Goal: Task Accomplishment & Management: Complete application form

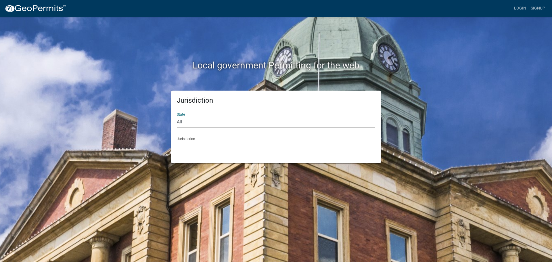
click at [184, 123] on select "All [US_STATE] [US_STATE] [US_STATE] [US_STATE] [US_STATE] [US_STATE] [US_STATE…" at bounding box center [276, 122] width 198 height 12
select select "[US_STATE]"
click at [177, 116] on select "All [US_STATE] [US_STATE] [US_STATE] [US_STATE] [US_STATE] [US_STATE] [US_STATE…" at bounding box center [276, 122] width 198 height 12
click at [198, 146] on select "City of [GEOGRAPHIC_DATA], [US_STATE] City of [GEOGRAPHIC_DATA], [US_STATE] Cit…" at bounding box center [276, 147] width 198 height 12
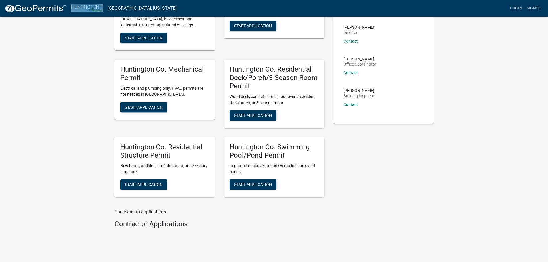
scroll to position [86, 0]
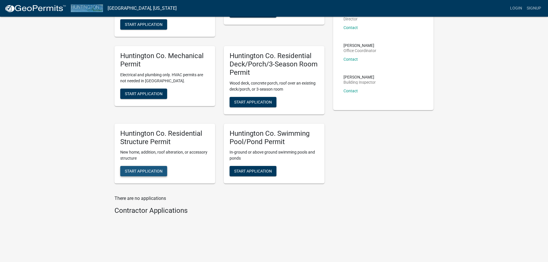
click at [141, 170] on span "Start Application" at bounding box center [144, 171] width 38 height 5
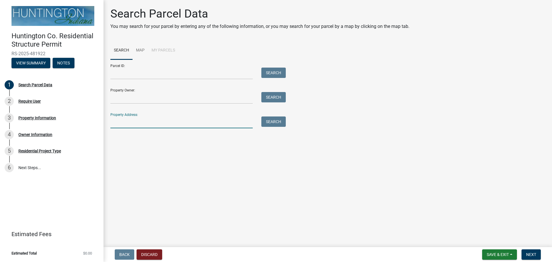
click at [133, 123] on input "Property Address:" at bounding box center [181, 122] width 142 height 12
type input "508 E 1100 N"
click at [278, 119] on button "Search" at bounding box center [273, 121] width 24 height 10
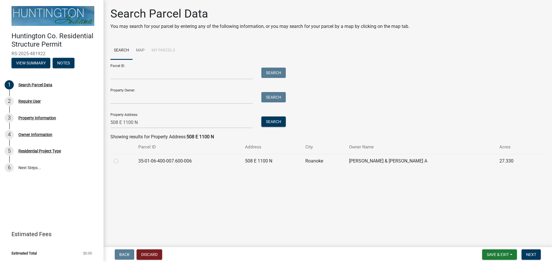
click at [121, 158] on label at bounding box center [121, 158] width 0 height 0
click at [121, 161] on input "radio" at bounding box center [123, 160] width 4 height 4
radio input "true"
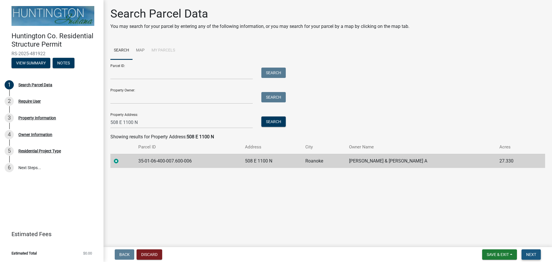
click at [527, 255] on span "Next" at bounding box center [531, 254] width 10 height 5
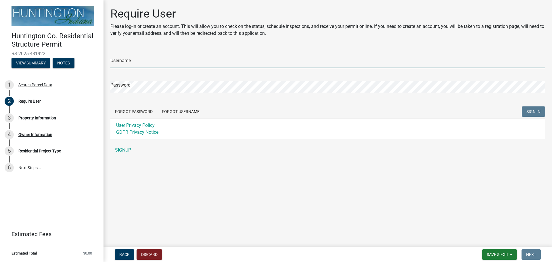
type input "robschmiedel"
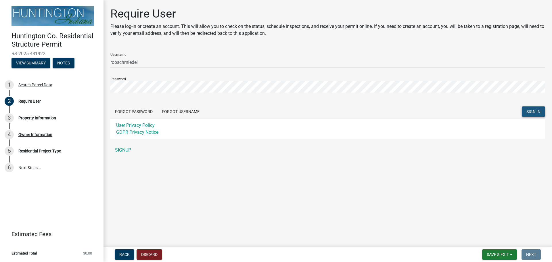
click at [535, 112] on span "SIGN IN" at bounding box center [534, 111] width 14 height 5
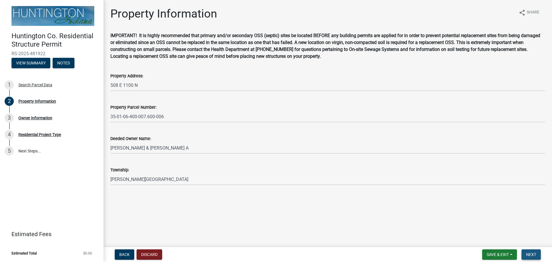
click at [534, 252] on span "Next" at bounding box center [531, 254] width 10 height 5
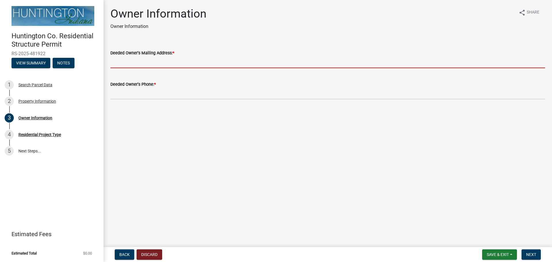
click at [188, 63] on input "Deeded Owner's Mailing Address: *" at bounding box center [327, 62] width 435 height 12
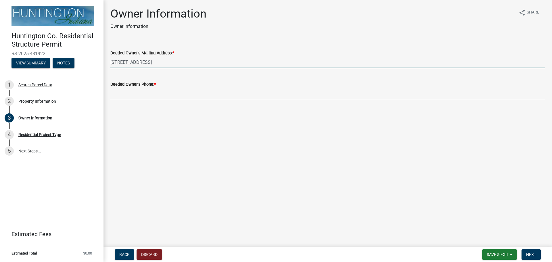
type input "[STREET_ADDRESS]"
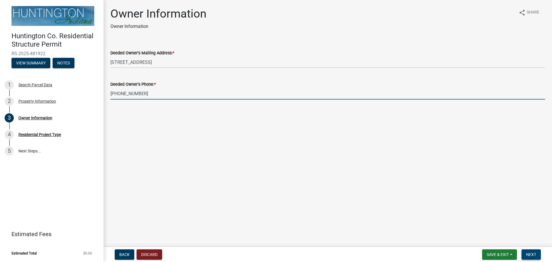
type input "[PHONE_NUMBER]"
click at [534, 253] on span "Next" at bounding box center [531, 254] width 10 height 5
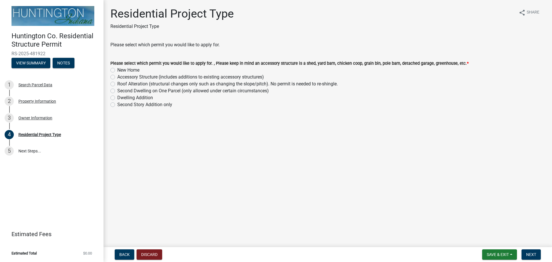
click at [117, 71] on label "New Home" at bounding box center [128, 70] width 22 height 7
click at [117, 70] on input "New Home" at bounding box center [119, 69] width 4 height 4
radio input "true"
click at [536, 256] on span "Next" at bounding box center [531, 254] width 10 height 5
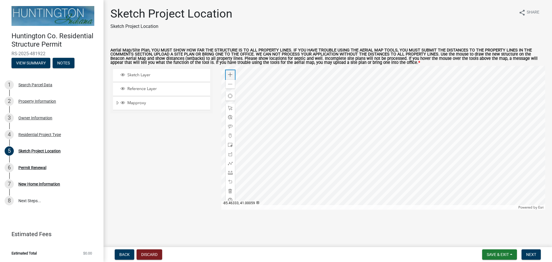
click at [232, 74] on span at bounding box center [230, 74] width 5 height 5
click at [231, 74] on span at bounding box center [230, 74] width 5 height 5
click at [232, 146] on span at bounding box center [230, 145] width 5 height 5
click at [410, 195] on div at bounding box center [383, 138] width 324 height 144
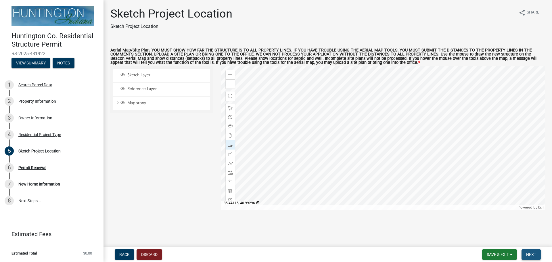
click at [534, 253] on span "Next" at bounding box center [531, 254] width 10 height 5
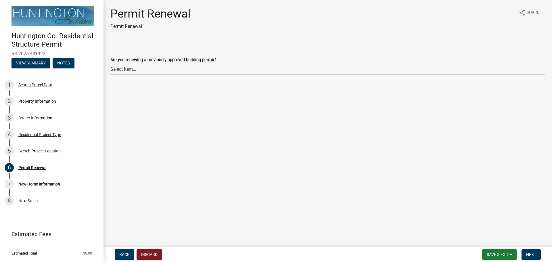
click at [147, 70] on select "Select Item... Yes No" at bounding box center [327, 69] width 435 height 12
click at [110, 63] on select "Select Item... Yes No" at bounding box center [327, 69] width 435 height 12
select select "7022fa2c-6c9f-4a5e-8d19-47b221a2a07d"
click at [528, 255] on span "Next" at bounding box center [531, 254] width 10 height 5
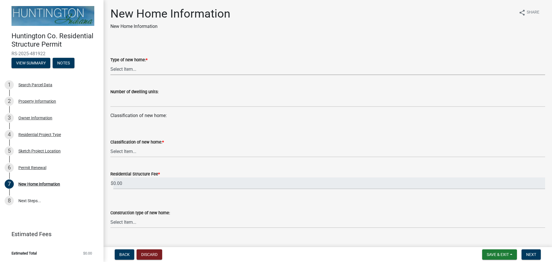
click at [149, 67] on select "Select Item... single-family dwelling two-family dwelling multi-family dwelling" at bounding box center [327, 69] width 435 height 12
click at [110, 63] on select "Select Item... single-family dwelling two-family dwelling multi-family dwelling" at bounding box center [327, 69] width 435 height 12
select select "a50e9ddb-1b16-496f-b25c-a9ac2ddf3e7c"
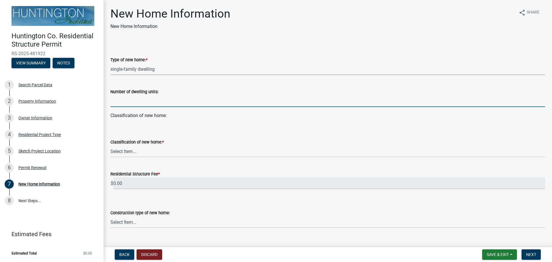
click at [144, 104] on input "text" at bounding box center [327, 101] width 435 height 12
type input "1"
click at [159, 154] on select "Select Item... stick-built modular manufactured" at bounding box center [327, 152] width 435 height 12
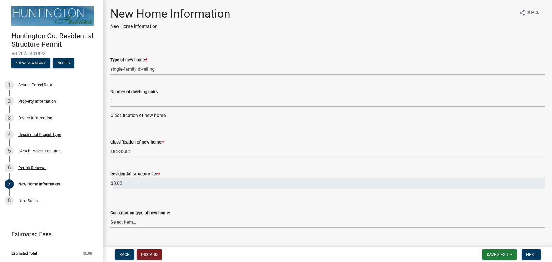
click at [110, 146] on select "Select Item... stick-built modular manufactured" at bounding box center [327, 152] width 435 height 12
select select "534643a5-49eb-4eef-b055-3574304c1da7"
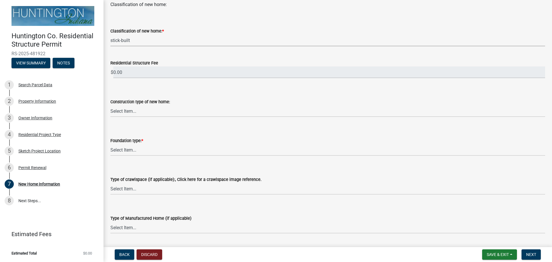
scroll to position [115, 0]
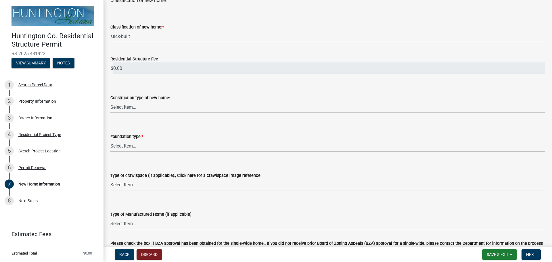
click at [133, 110] on select "Select Item... Wood frame Steel Masonry Pole" at bounding box center [327, 107] width 435 height 12
click at [110, 101] on select "Select Item... Wood frame Steel Masonry Pole" at bounding box center [327, 107] width 435 height 12
select select "8b01548e-9964-4d4b-b908-cd2ea6df99cb"
click at [134, 148] on select "Select Item... Slab on grade: The minimum requirement is a 3.5" thick slab with…" at bounding box center [327, 146] width 435 height 12
click at [110, 140] on select "Select Item... Slab on grade: The minimum requirement is a 3.5" thick slab with…" at bounding box center [327, 146] width 435 height 12
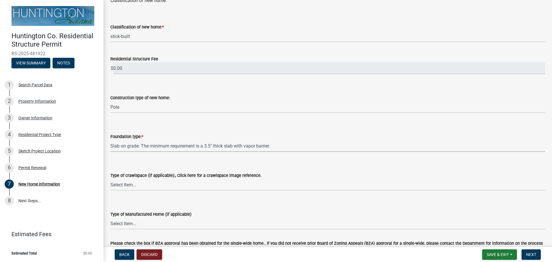
select select "41a20be5-04ab-4379-9276-11703055c681"
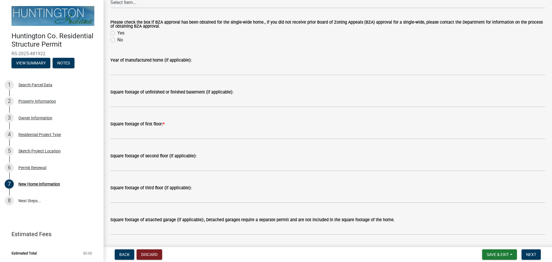
scroll to position [345, 0]
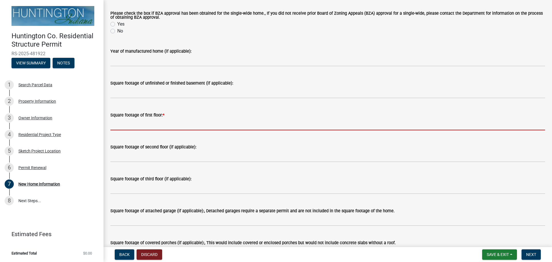
click at [127, 127] on input "text" at bounding box center [327, 125] width 435 height 12
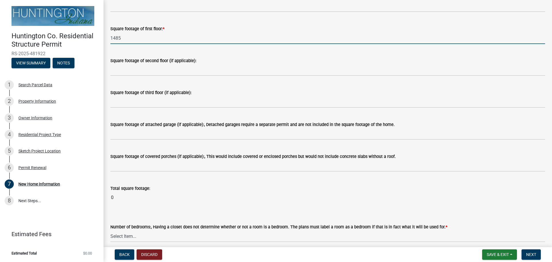
scroll to position [460, 0]
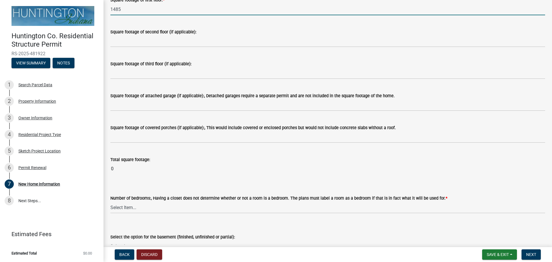
type input "1485"
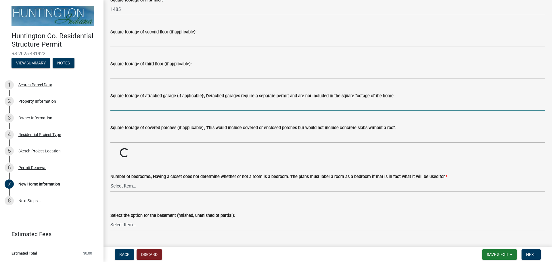
click at [129, 107] on input "text" at bounding box center [327, 105] width 435 height 12
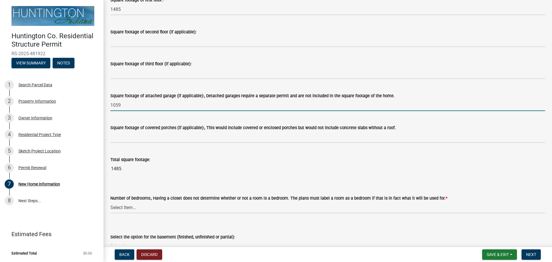
type input "1059"
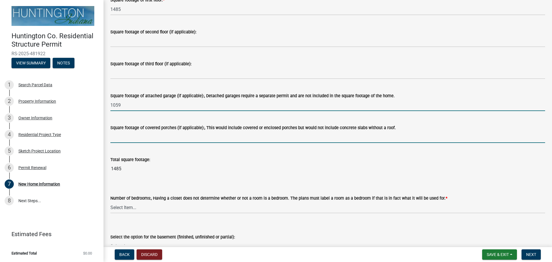
click at [121, 138] on input "text" at bounding box center [327, 137] width 435 height 12
type input "-202"
click at [150, 105] on input "1059" at bounding box center [327, 105] width 435 height 12
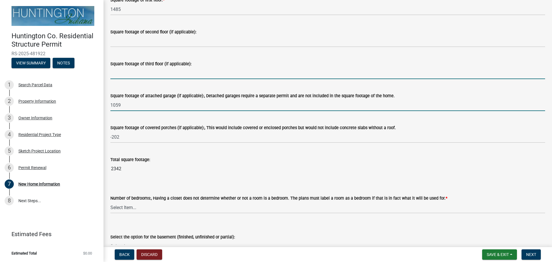
type input "1059"
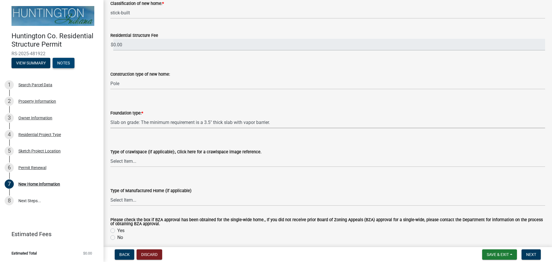
scroll to position [0, 0]
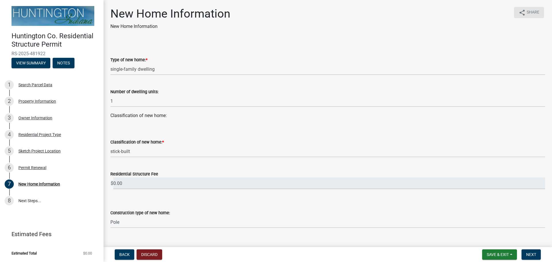
click at [226, 123] on wm-data-entity-input "Classification of new home:" at bounding box center [327, 118] width 435 height 12
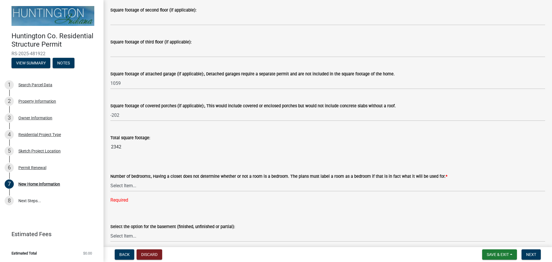
scroll to position [488, 0]
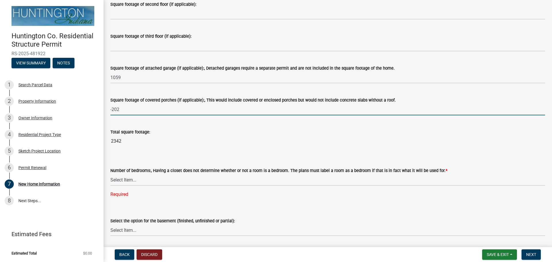
click at [128, 107] on input "-202" at bounding box center [327, 110] width 435 height 12
drag, startPoint x: 124, startPoint y: 109, endPoint x: 98, endPoint y: 110, distance: 25.6
click at [98, 110] on div "Huntington Co. Residential Structure Permit RS-2025-481922 View Summary Notes 1…" at bounding box center [276, 131] width 552 height 262
type input "202"
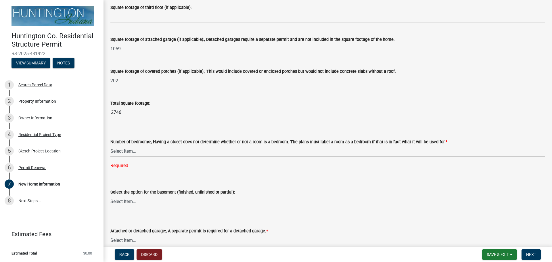
scroll to position [545, 0]
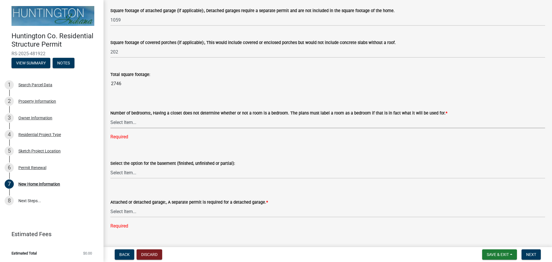
click at [137, 124] on select "Select Item... One Two Three Four Five Six or more" at bounding box center [327, 122] width 435 height 12
click at [110, 117] on select "Select Item... One Two Three Four Five Six or more" at bounding box center [327, 122] width 435 height 12
select select "24c45ea2-3849-47b3-9717-f93aad5c98d7"
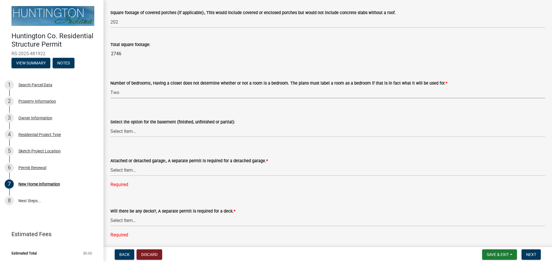
scroll to position [604, 0]
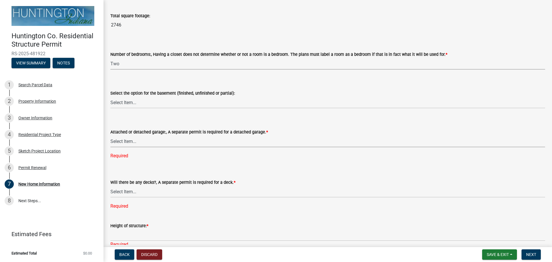
click at [131, 140] on select "Select Item... Attached garage Detached garage No garage" at bounding box center [327, 141] width 435 height 12
click at [110, 136] on select "Select Item... Attached garage Detached garage No garage" at bounding box center [327, 141] width 435 height 12
select select "d2a8bd4c-a097-4bce-9a5a-ff12fb5849af"
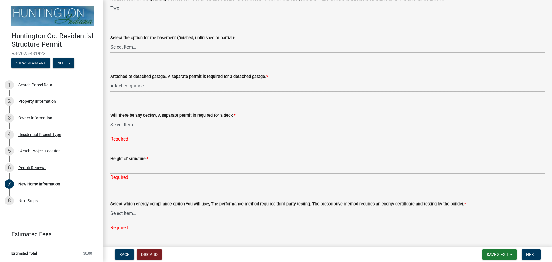
scroll to position [662, 0]
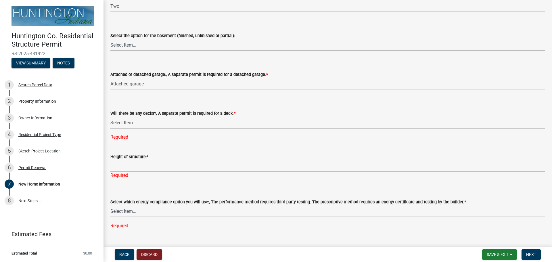
click at [129, 125] on select "Select Item... Yes No" at bounding box center [327, 123] width 435 height 12
click at [110, 117] on select "Select Item... Yes No" at bounding box center [327, 123] width 435 height 12
select select "0af2c62b-a54b-41df-9440-7e06c81f5ee1"
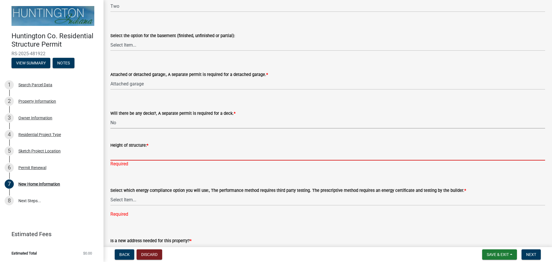
click at [166, 155] on input "Height of structure: *" at bounding box center [327, 155] width 435 height 12
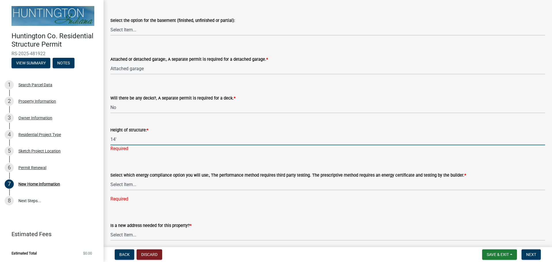
scroll to position [690, 0]
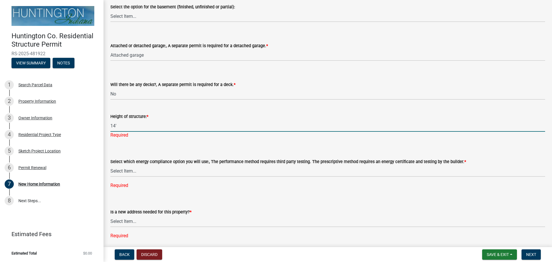
type input "14'"
click at [147, 173] on div "Select which energy compliance option you will use:, The performance method req…" at bounding box center [327, 166] width 435 height 46
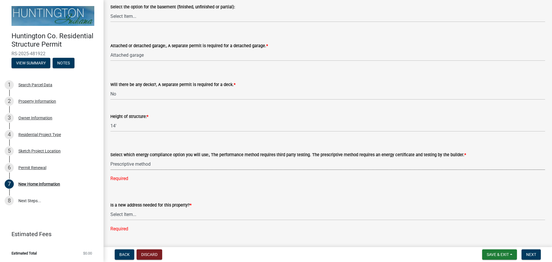
click at [110, 158] on select "Select Item... Performance method Prescriptive method Manufactured Home, not re…" at bounding box center [327, 164] width 435 height 12
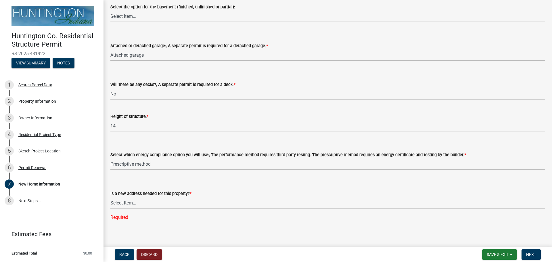
click at [132, 165] on select "Select Item... Performance method Prescriptive method Manufactured Home, not re…" at bounding box center [327, 164] width 435 height 12
click at [110, 158] on select "Select Item... Performance method Prescriptive method Manufactured Home, not re…" at bounding box center [327, 164] width 435 height 12
select select "646e68f8-cb8e-4a5e-b6dd-3f1cf63f7a97"
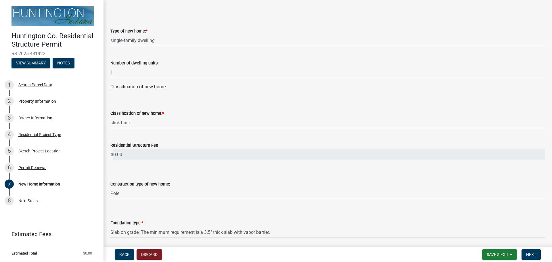
scroll to position [0, 0]
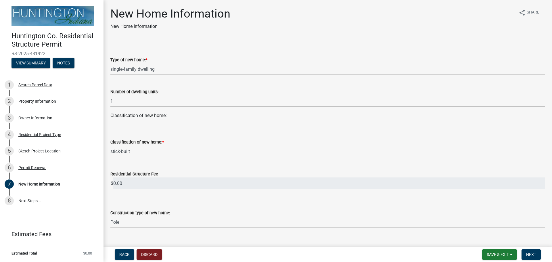
click at [158, 72] on select "Select Item... single-family dwelling two-family dwelling multi-family dwelling" at bounding box center [327, 69] width 435 height 12
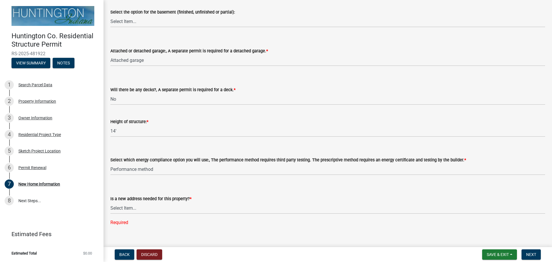
scroll to position [694, 0]
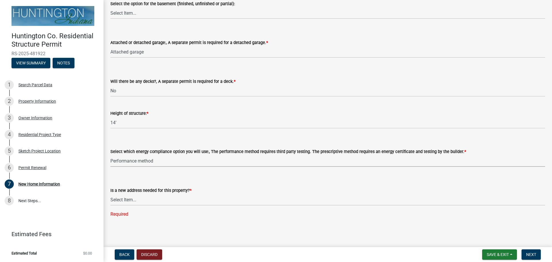
click at [163, 161] on select "Select Item... Performance method Prescriptive method Manufactured Home, not re…" at bounding box center [327, 161] width 435 height 12
click at [156, 198] on select "Select Item... Yes No" at bounding box center [327, 200] width 435 height 12
click at [110, 205] on select "Select Item... Yes No" at bounding box center [327, 200] width 435 height 12
select select "d638f1d7-1d1f-46dd-bcea-eee6395e296b"
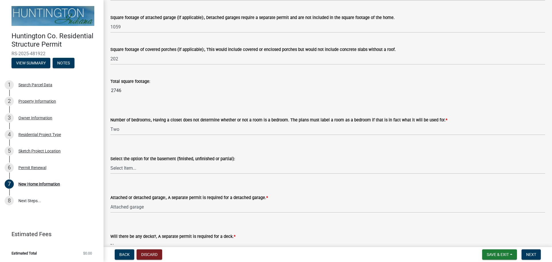
scroll to position [682, 0]
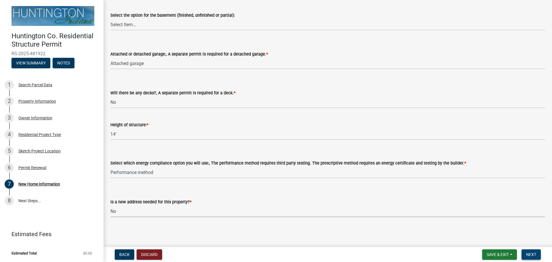
click at [532, 252] on span "Next" at bounding box center [531, 254] width 10 height 5
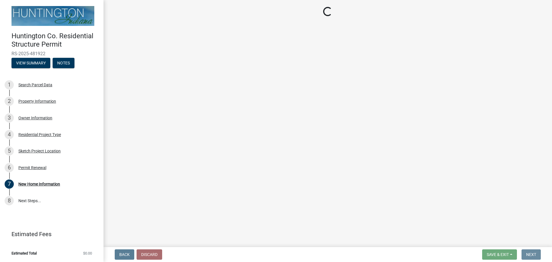
scroll to position [0, 0]
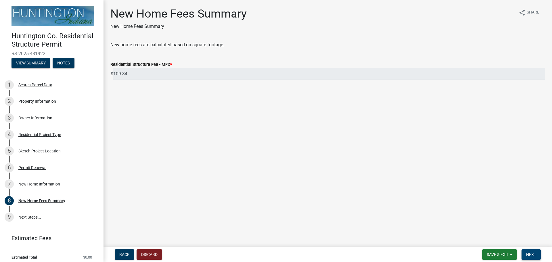
click at [534, 253] on span "Next" at bounding box center [531, 254] width 10 height 5
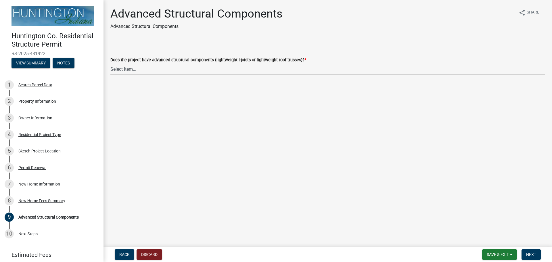
click at [132, 70] on select "Select Item... Yes No" at bounding box center [327, 69] width 435 height 12
click at [110, 63] on select "Select Item... Yes No" at bounding box center [327, 69] width 435 height 12
select select "fae8fb42-3835-4822-bdeb-baf422068d54"
click at [530, 255] on span "Next" at bounding box center [531, 254] width 10 height 5
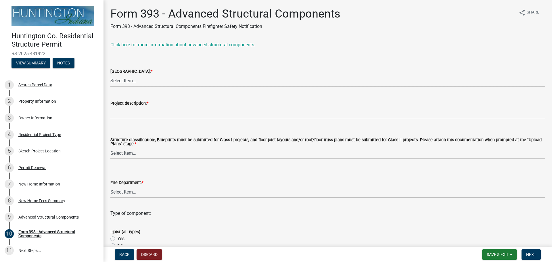
click at [140, 83] on select "Select Item... Clear Creek [GEOGRAPHIC_DATA] [GEOGRAPHIC_DATA] [GEOGRAPHIC_DATA…" at bounding box center [327, 81] width 435 height 12
click at [110, 75] on select "Select Item... Clear Creek [GEOGRAPHIC_DATA] [GEOGRAPHIC_DATA] [GEOGRAPHIC_DATA…" at bounding box center [327, 81] width 435 height 12
select select "9f609142-0ffd-4386-a099-fcf20030b20b"
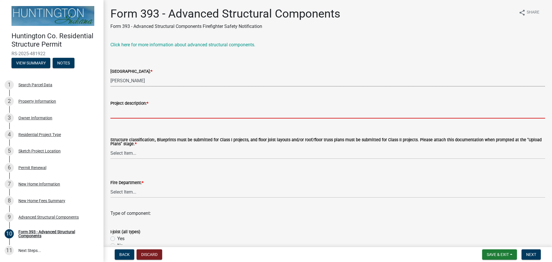
click at [141, 114] on input "Project description: *" at bounding box center [327, 113] width 435 height 12
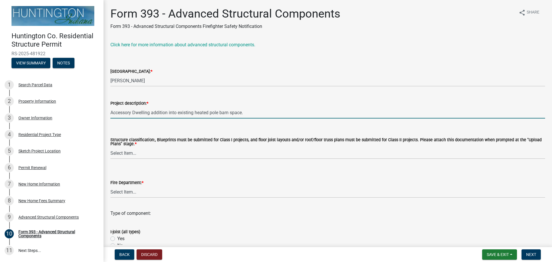
type input "Accessory Dwelling addition into existing heated pole barn space."
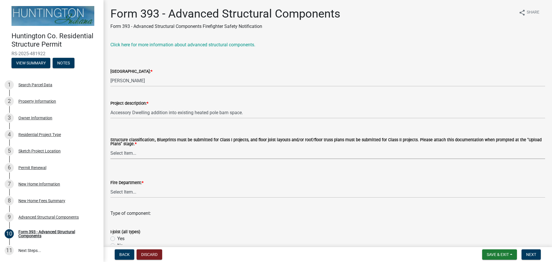
click at [127, 155] on select "Select Item... Class I structure (commercial) Class II structure (residential)" at bounding box center [327, 153] width 435 height 12
click at [110, 148] on select "Select Item... Class I structure (commercial) Class II structure (residential)" at bounding box center [327, 153] width 435 height 12
select select "e1fb1a9e-62ba-46b6-80e1-ba71a6ca05ff"
click at [29, 216] on div "Advanced Structural Components" at bounding box center [48, 217] width 60 height 4
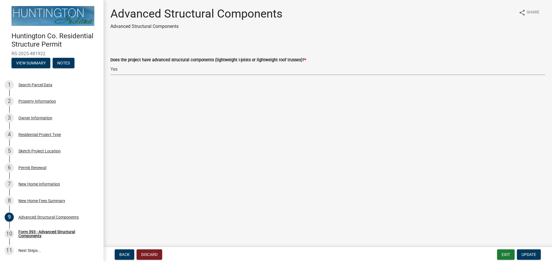
click at [144, 70] on select "Select Item... Yes No" at bounding box center [327, 69] width 435 height 12
click at [110, 63] on select "Select Item... Yes No" at bounding box center [327, 69] width 435 height 12
select select "969b3812-a697-4f96-8ebc-392571e88d14"
click at [533, 254] on span "Update" at bounding box center [529, 254] width 15 height 5
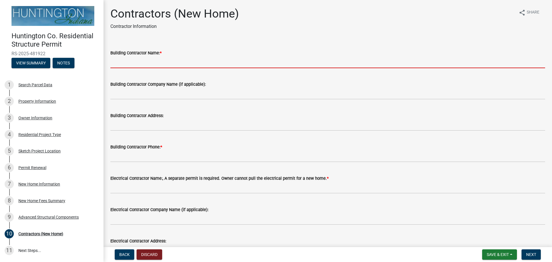
click at [136, 64] on input "Building Contractor Name: *" at bounding box center [327, 62] width 435 height 12
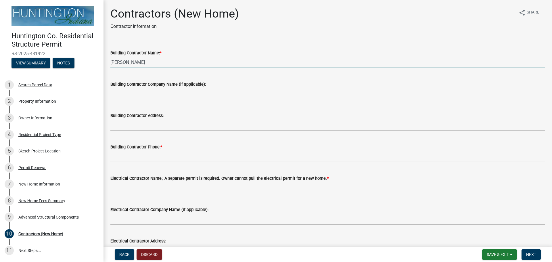
type input "[PERSON_NAME]"
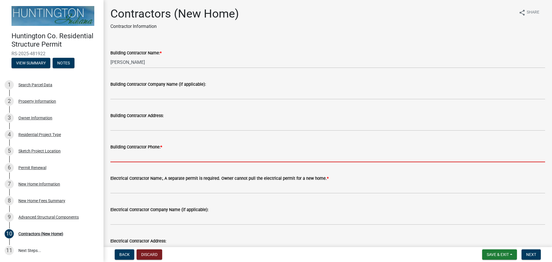
click at [132, 161] on input "Building Contractor Phone: *" at bounding box center [327, 156] width 435 height 12
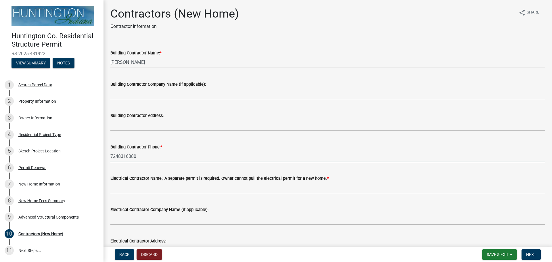
type input "7248316080"
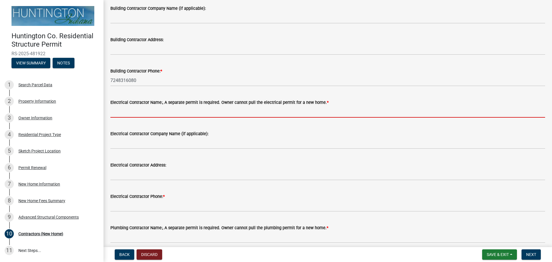
scroll to position [86, 0]
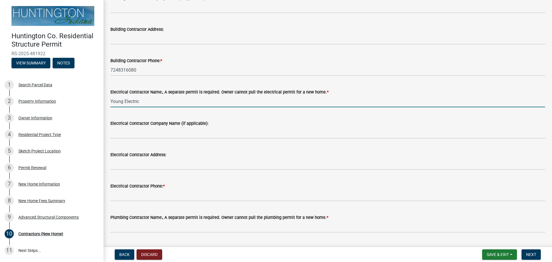
type input "Young Electric"
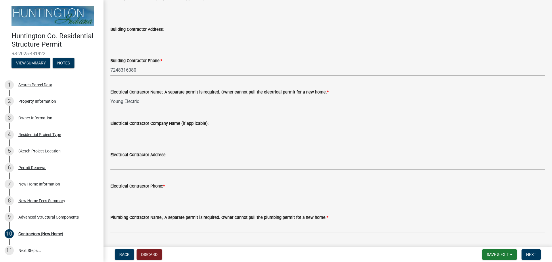
click at [137, 195] on input "Electrical Contractor Phone: *" at bounding box center [327, 196] width 435 height 12
paste input "[PHONE_NUMBER]"
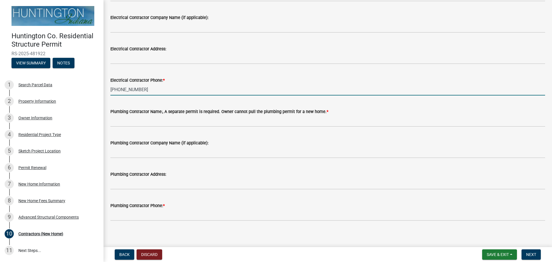
scroll to position [195, 0]
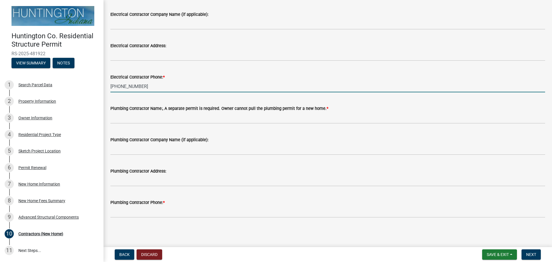
type input "[PHONE_NUMBER]"
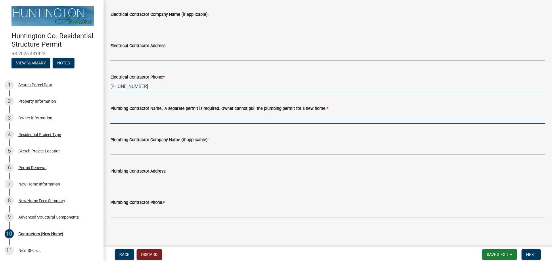
click at [119, 121] on input "Plumbing Contractor Name:, A separate permit is required. Owner cannot pull the…" at bounding box center [327, 118] width 435 height 12
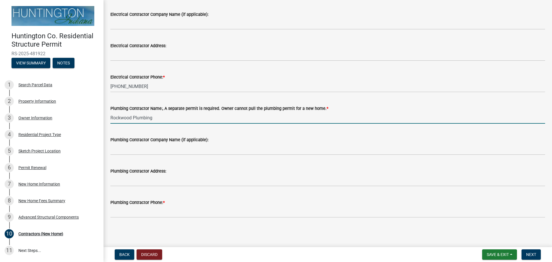
type input "Rockwood Plumbing"
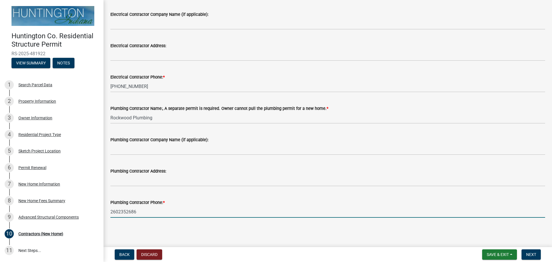
type input "2602352686"
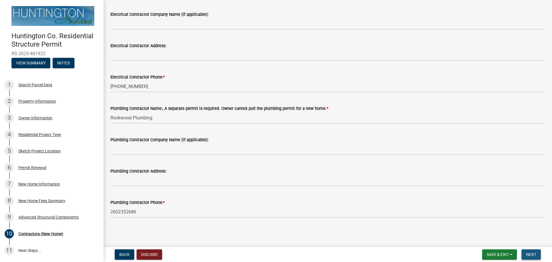
click at [531, 256] on span "Next" at bounding box center [531, 254] width 10 height 5
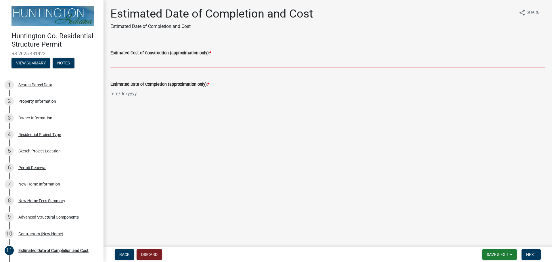
click at [157, 64] on input "Estimated Cost of Construction (approximation only): *" at bounding box center [327, 62] width 435 height 12
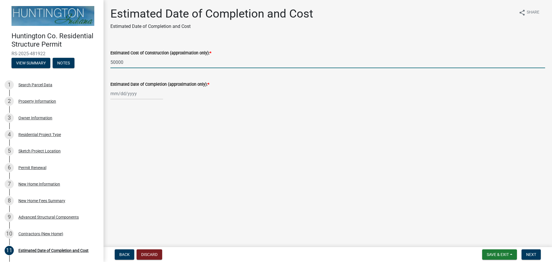
type input "50000"
select select "9"
select select "2025"
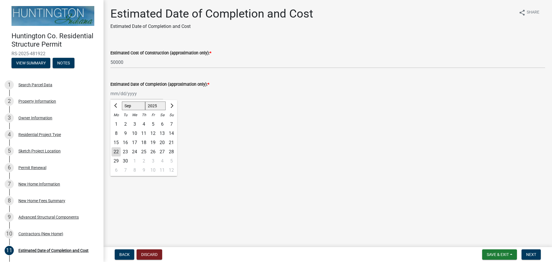
click at [140, 97] on div "[PERSON_NAME] Feb Mar Apr [PERSON_NAME][DATE] Oct Nov [DATE] 1526 1527 1528 152…" at bounding box center [136, 94] width 53 height 12
click at [173, 106] on button "Next month" at bounding box center [171, 105] width 7 height 9
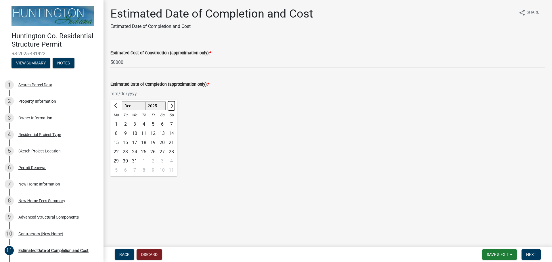
select select "1"
select select "2026"
click at [173, 106] on button "Next month" at bounding box center [171, 105] width 7 height 9
select select "3"
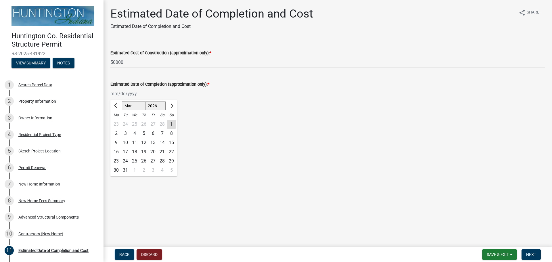
click at [171, 125] on div "1" at bounding box center [171, 124] width 9 height 9
type input "[DATE]"
click at [536, 254] on span "Next" at bounding box center [531, 254] width 10 height 5
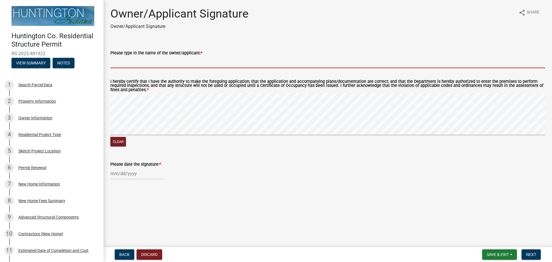
click at [173, 60] on input "Please type in the name of the owner/applicant: *" at bounding box center [327, 62] width 435 height 12
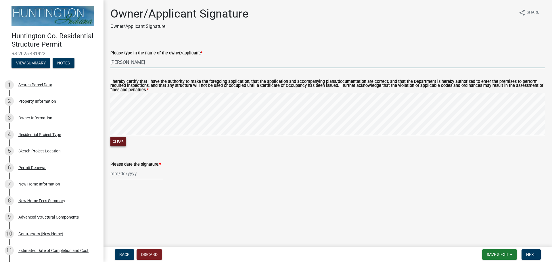
type input "[PERSON_NAME]"
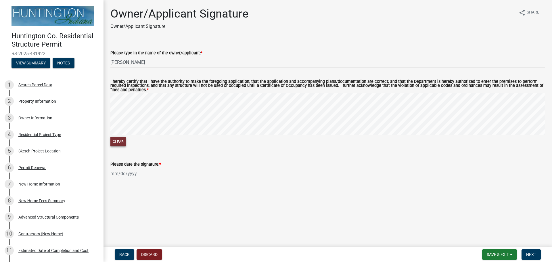
drag, startPoint x: 119, startPoint y: 140, endPoint x: 129, endPoint y: 137, distance: 10.0
click at [120, 140] on button "Clear" at bounding box center [118, 141] width 16 height 9
click at [141, 136] on signature-pad at bounding box center [327, 115] width 435 height 44
click at [130, 175] on div at bounding box center [136, 174] width 53 height 12
select select "9"
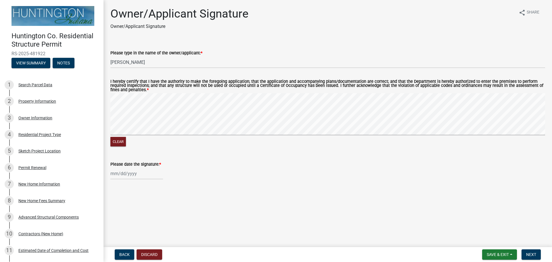
select select "2025"
click at [119, 143] on div "22" at bounding box center [116, 142] width 9 height 9
type input "[DATE]"
click at [530, 256] on span "Next" at bounding box center [531, 254] width 10 height 5
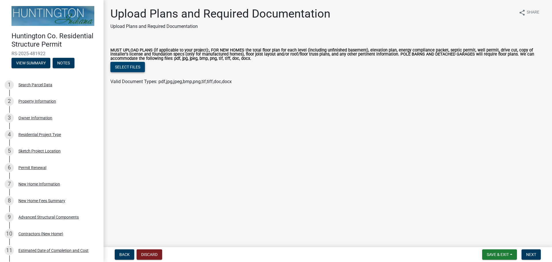
click at [131, 67] on button "Select files" at bounding box center [127, 67] width 35 height 10
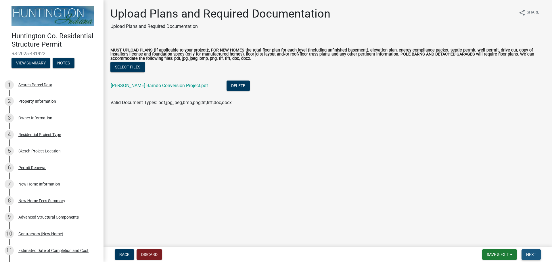
click at [531, 255] on span "Next" at bounding box center [531, 254] width 10 height 5
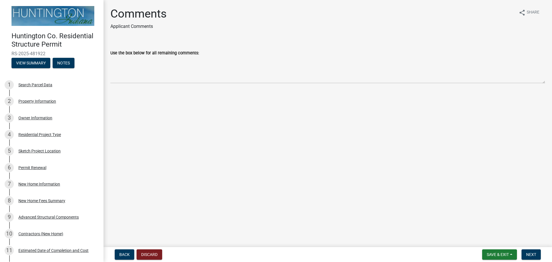
click at [171, 53] on label "Use the box below for all remaining comments:" at bounding box center [154, 53] width 89 height 4
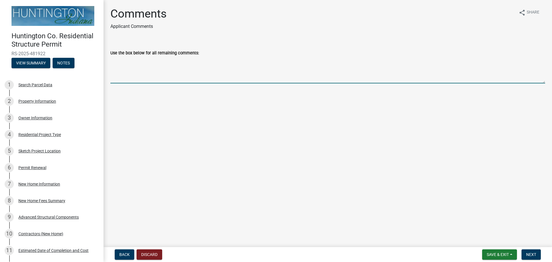
click at [171, 56] on textarea "Use the box below for all remaining comments:" at bounding box center [327, 69] width 435 height 27
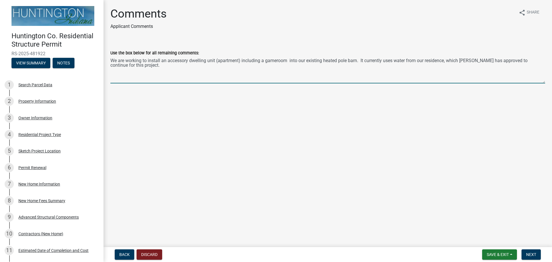
paste textarea "for our daughter"
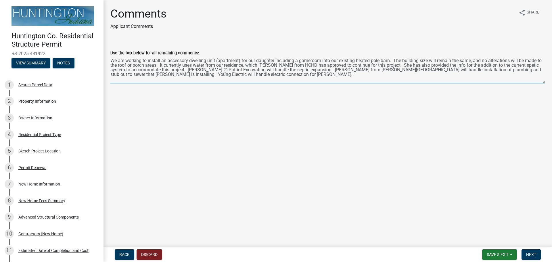
click at [391, 60] on textarea "We are working to install an accessory dwelling unit (apartment) for our daught…" at bounding box center [327, 69] width 435 height 27
click at [410, 75] on textarea "We are working to install an accessory dwelling unit (apartment) for our daught…" at bounding box center [327, 69] width 435 height 27
click at [234, 69] on textarea "Use the box below for all remaining comments:" at bounding box center [327, 69] width 435 height 27
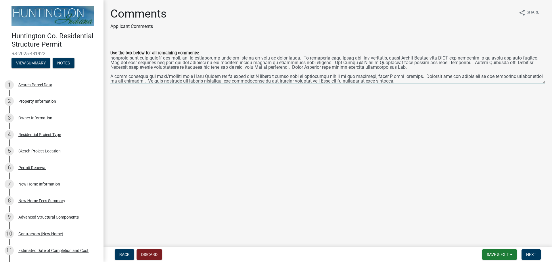
scroll to position [9, 0]
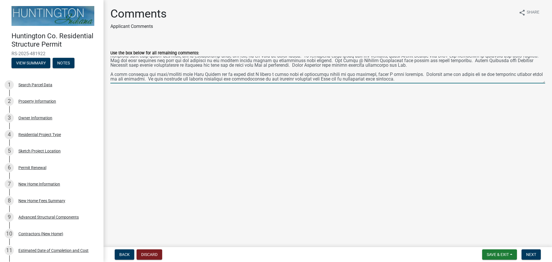
click at [394, 80] on textarea "Use the box below for all remaining comments:" at bounding box center [327, 69] width 435 height 27
type textarea "We are working to install an accessory dwelling unit (apartment) for our daught…"
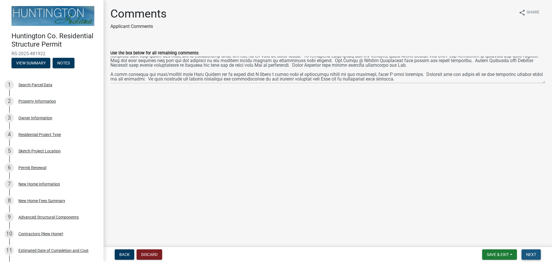
click at [532, 253] on span "Next" at bounding box center [531, 254] width 10 height 5
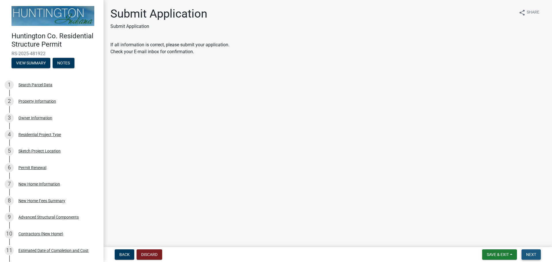
click at [531, 253] on span "Next" at bounding box center [531, 254] width 10 height 5
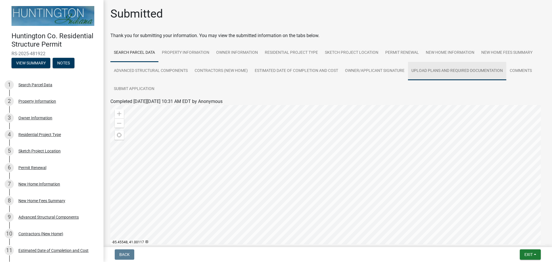
click at [436, 73] on link "Upload Plans and Required Documentation" at bounding box center [457, 71] width 98 height 18
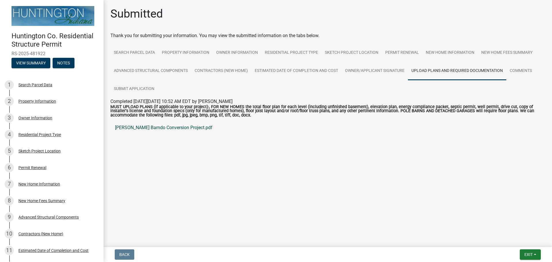
click at [125, 127] on link "[PERSON_NAME] Barndo Conversion Project.pdf" at bounding box center [327, 128] width 435 height 14
click at [293, 50] on link "Residential Project Type" at bounding box center [291, 53] width 60 height 18
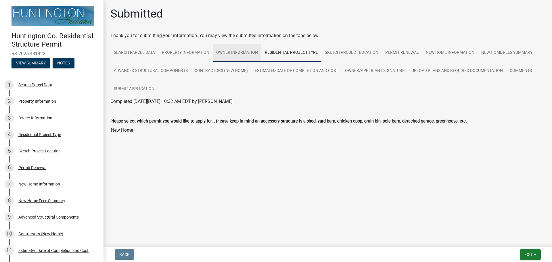
click at [240, 54] on link "Owner Information" at bounding box center [237, 53] width 49 height 18
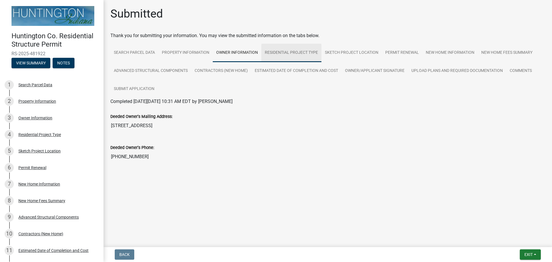
click at [280, 52] on link "Residential Project Type" at bounding box center [291, 53] width 60 height 18
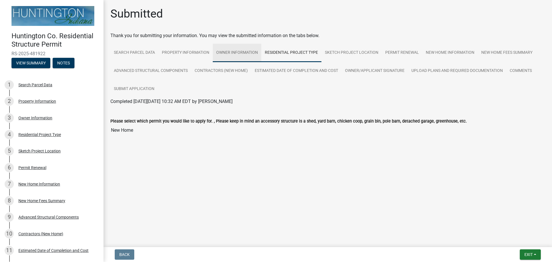
click at [232, 51] on link "Owner Information" at bounding box center [237, 53] width 49 height 18
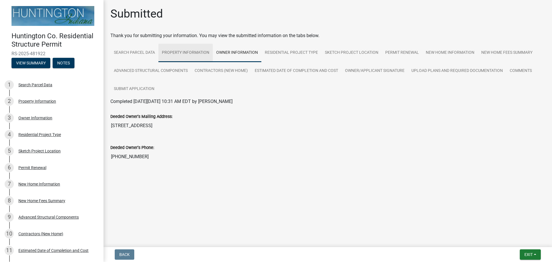
click at [177, 53] on link "Property Information" at bounding box center [185, 53] width 54 height 18
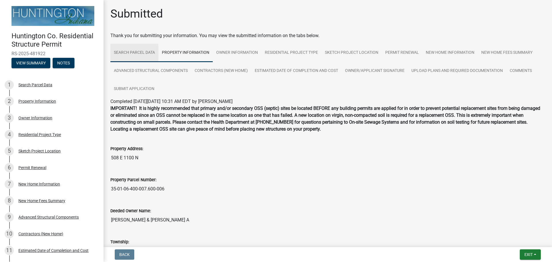
click at [144, 53] on link "Search Parcel Data" at bounding box center [134, 53] width 48 height 18
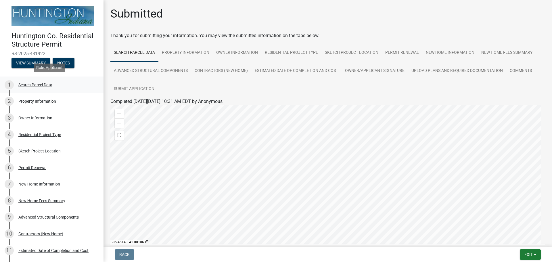
click at [46, 83] on div "Search Parcel Data" at bounding box center [35, 85] width 34 height 4
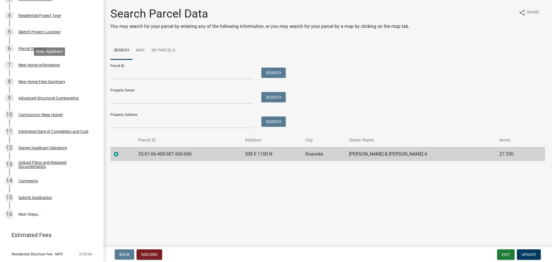
scroll to position [132, 0]
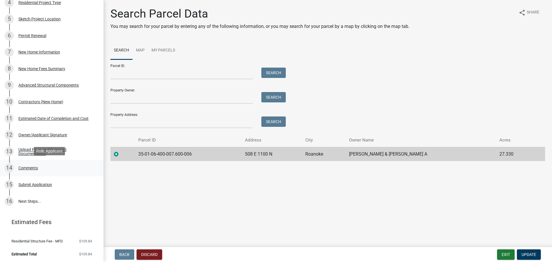
click at [34, 169] on div "Comments" at bounding box center [28, 168] width 20 height 4
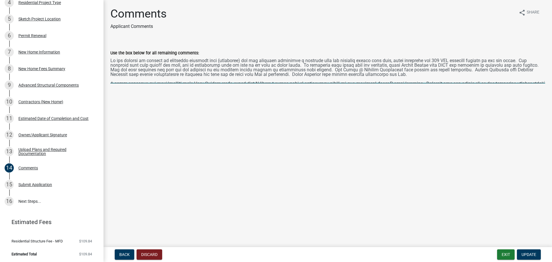
click at [189, 66] on textarea "Use the box below for all remaining comments:" at bounding box center [327, 69] width 435 height 27
click at [112, 60] on textarea "Use the box below for all remaining comments:" at bounding box center [327, 69] width 435 height 27
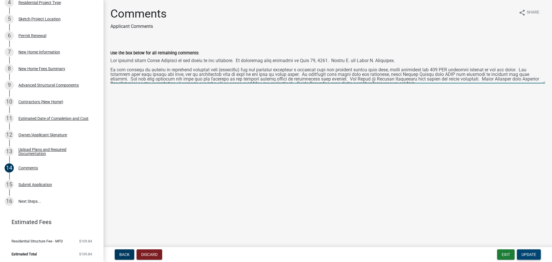
type textarea "The system shows David Chappell as the owner of the property. We purchased this…"
click at [533, 253] on span "Update" at bounding box center [529, 254] width 15 height 5
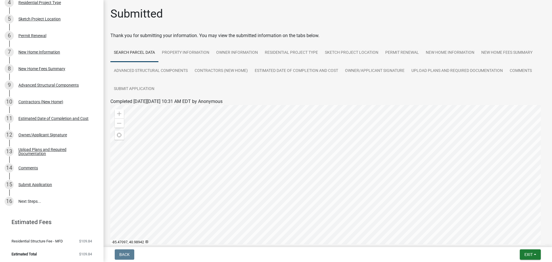
scroll to position [0, 0]
